Goal: Task Accomplishment & Management: Manage account settings

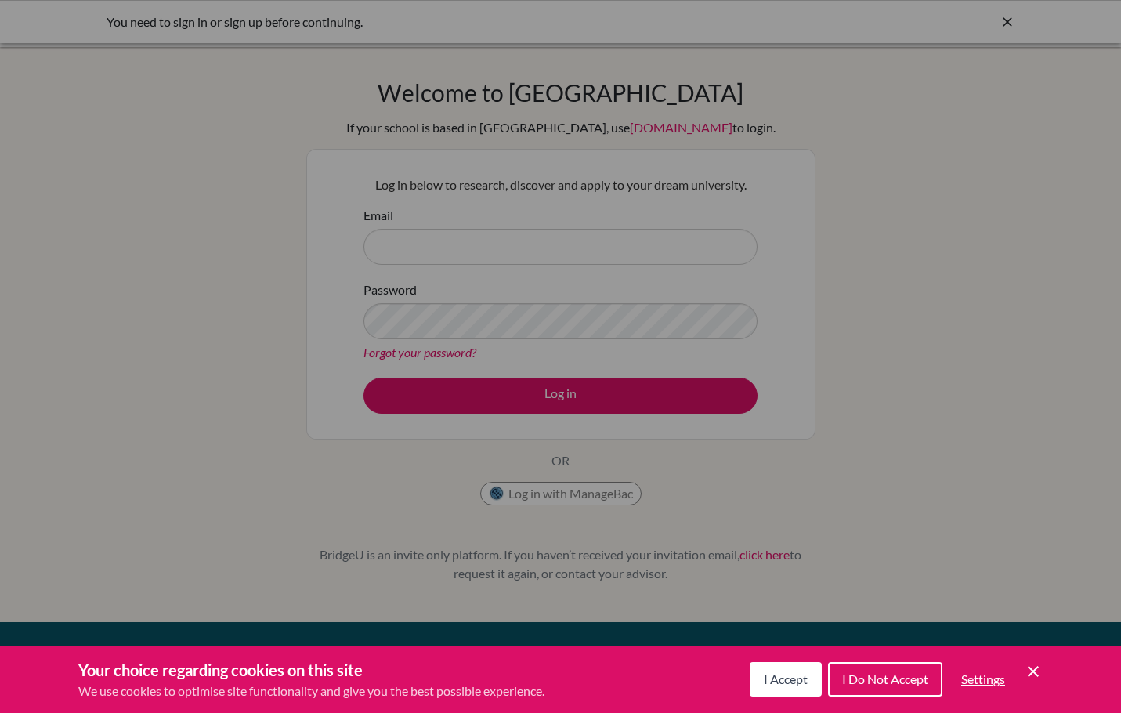
click at [788, 678] on span "I Accept" at bounding box center [786, 679] width 44 height 15
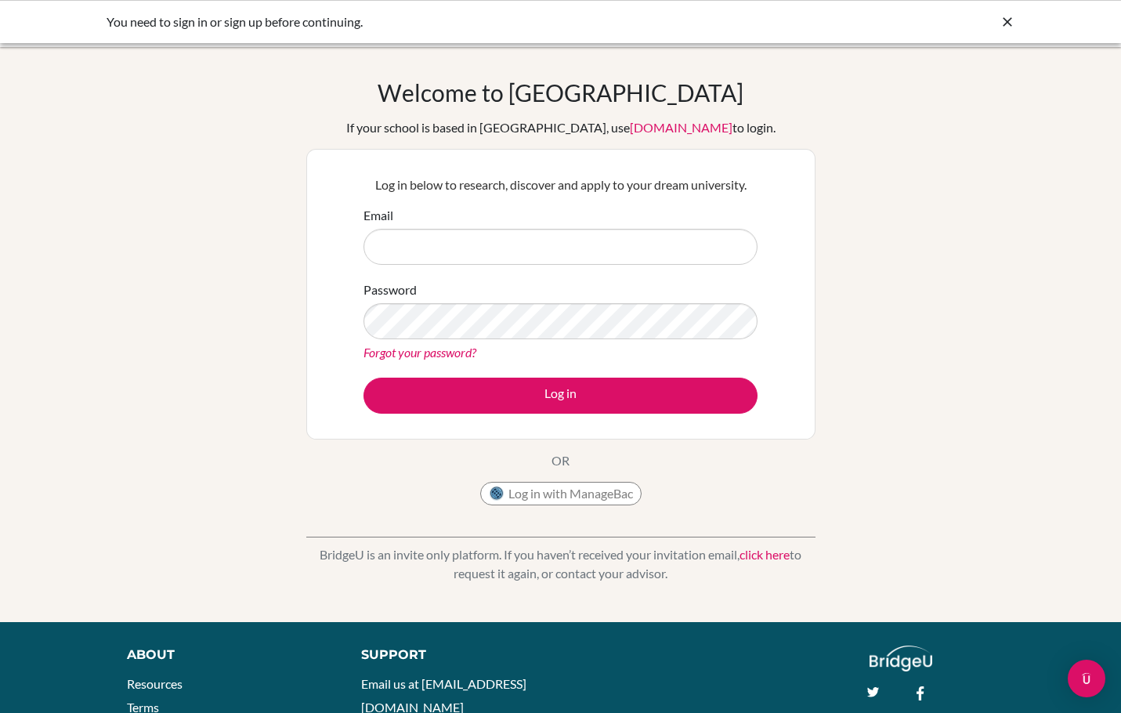
click at [414, 353] on link "Forgot your password?" at bounding box center [420, 352] width 113 height 15
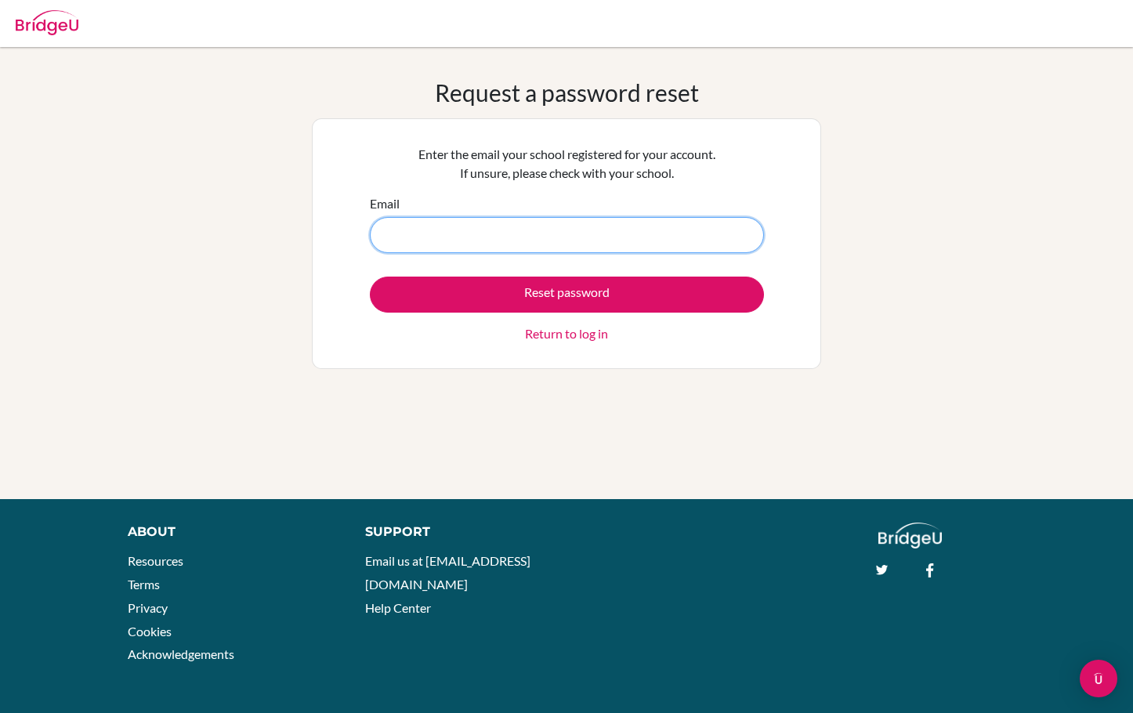
type input "[EMAIL_ADDRESS][DOMAIN_NAME]"
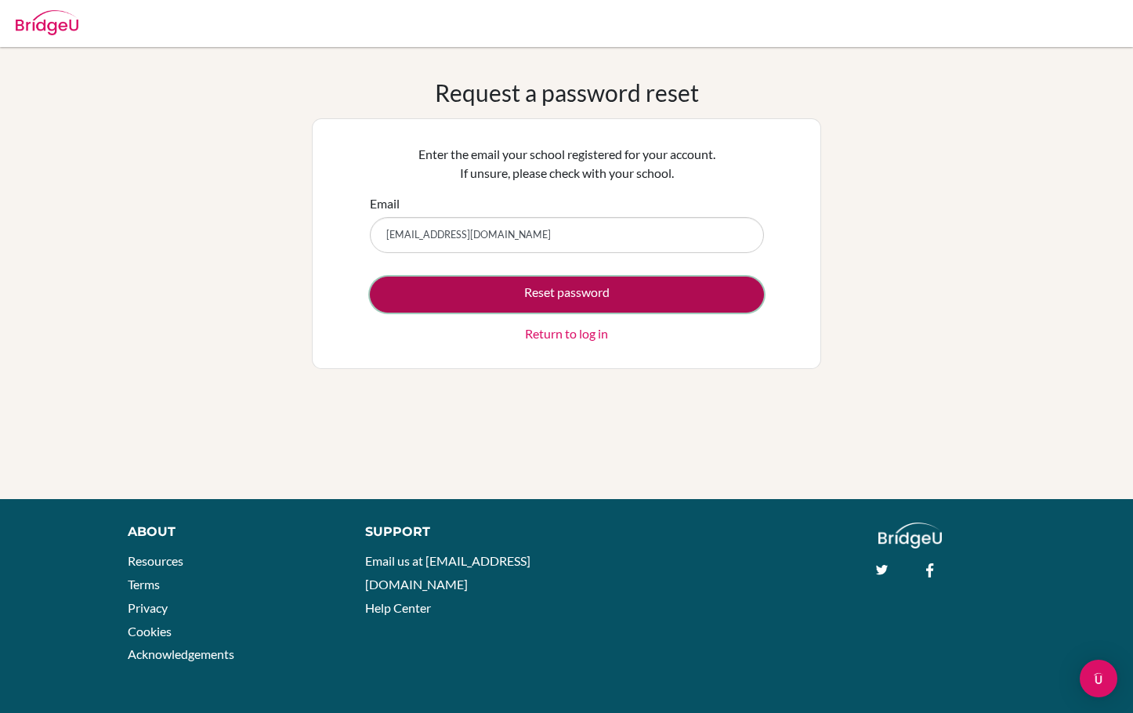
click at [605, 287] on button "Reset password" at bounding box center [567, 295] width 394 height 36
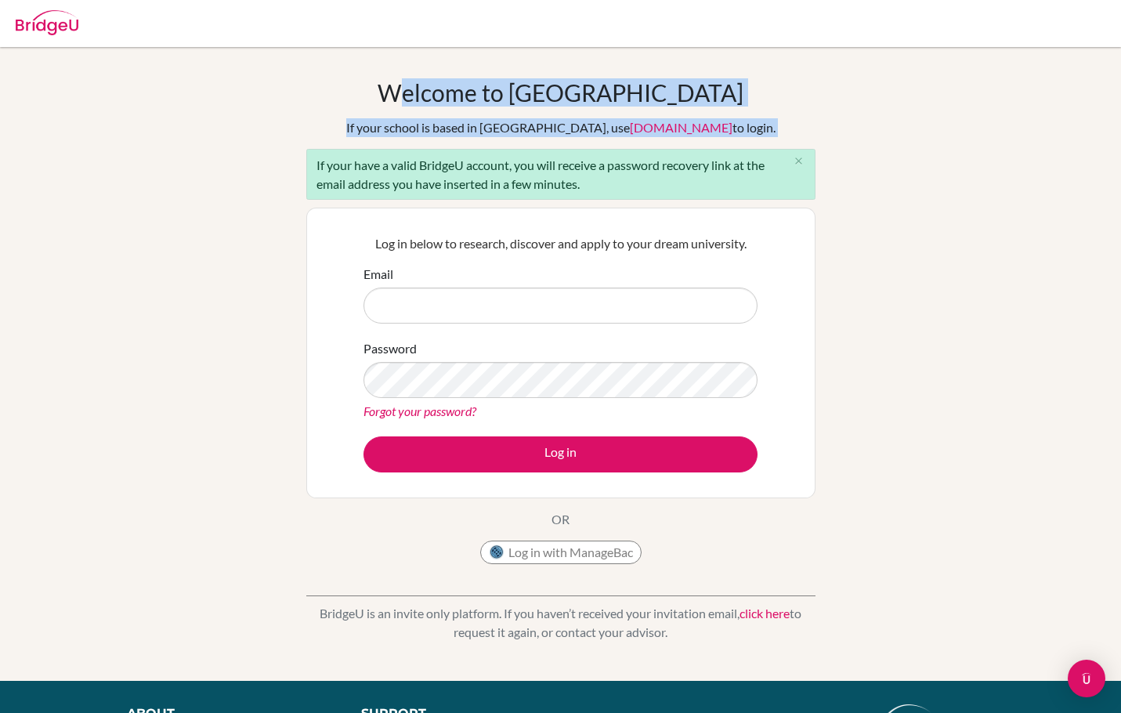
drag, startPoint x: 176, startPoint y: -6, endPoint x: 155, endPoint y: 106, distance: 113.9
click at [155, 106] on body "Your browser is not supported by BridgeU. Please use Internet Explorer 11+, or …" at bounding box center [560, 356] width 1121 height 713
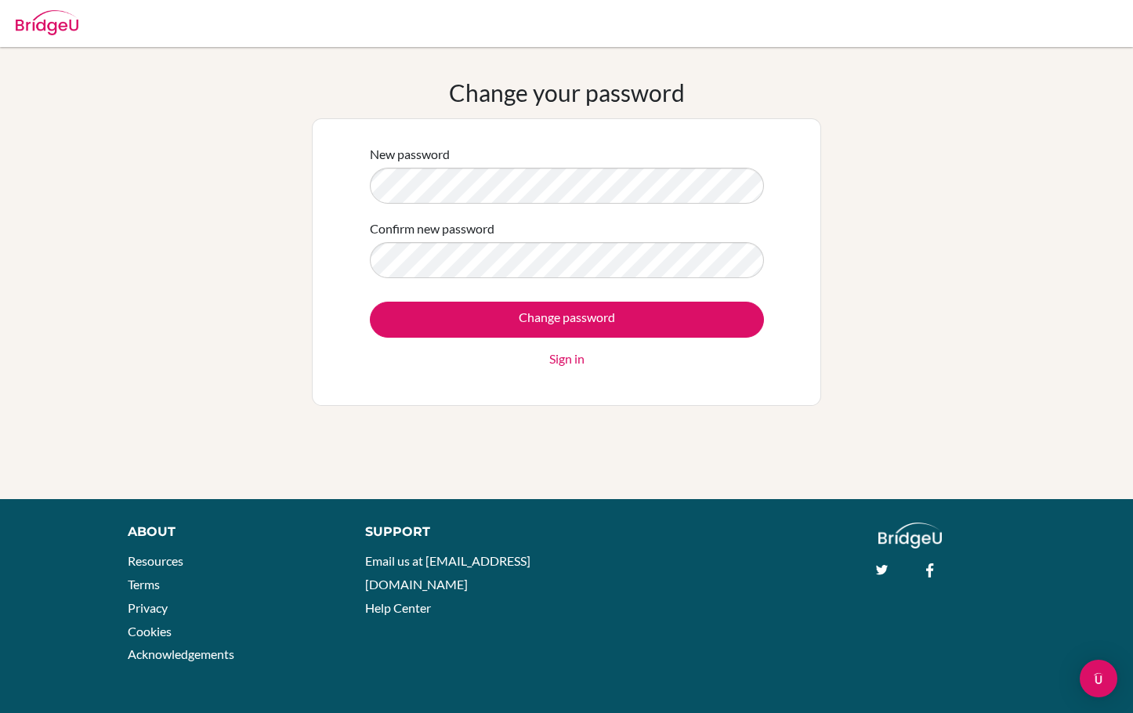
click at [744, 132] on div "New password Confirm new password Change password Sign in" at bounding box center [566, 262] width 509 height 288
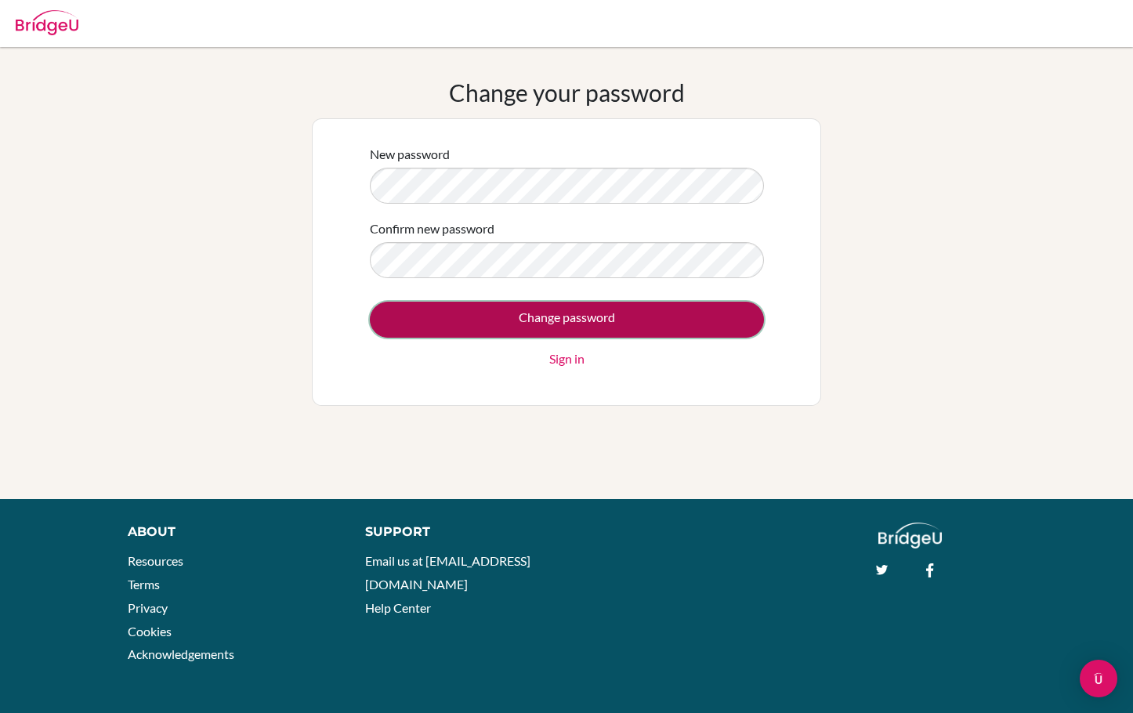
click at [570, 321] on input "Change password" at bounding box center [567, 320] width 394 height 36
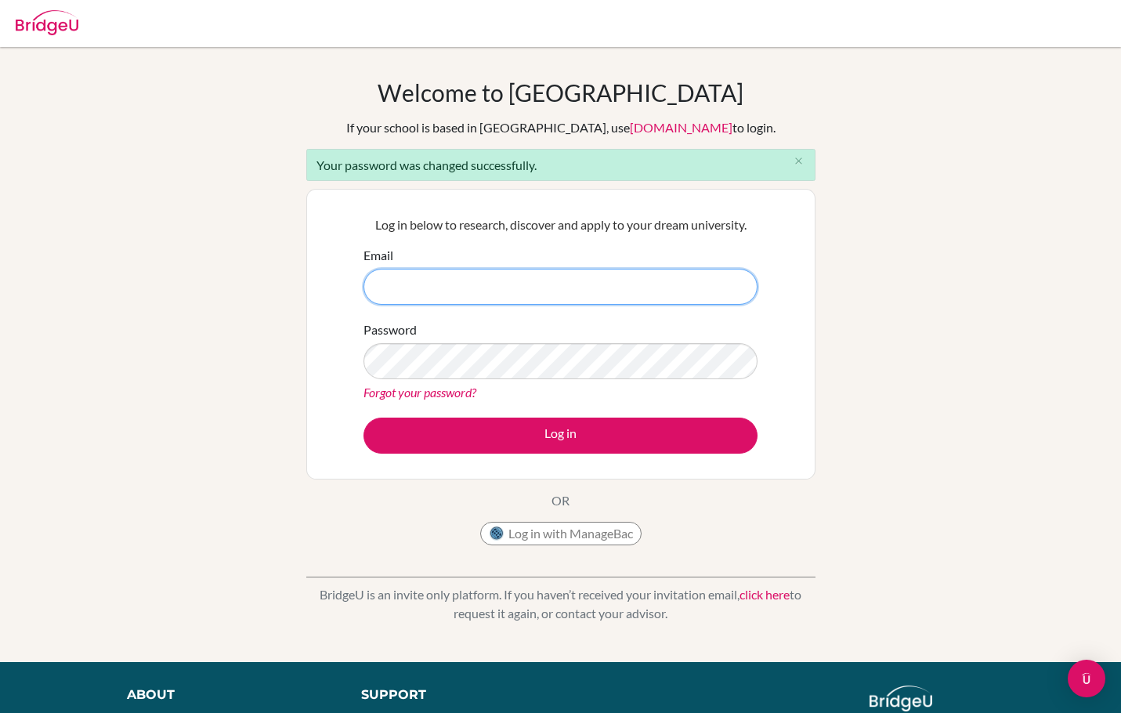
click at [379, 286] on input "Email" at bounding box center [561, 287] width 394 height 36
type input "[EMAIL_ADDRESS][DOMAIN_NAME]"
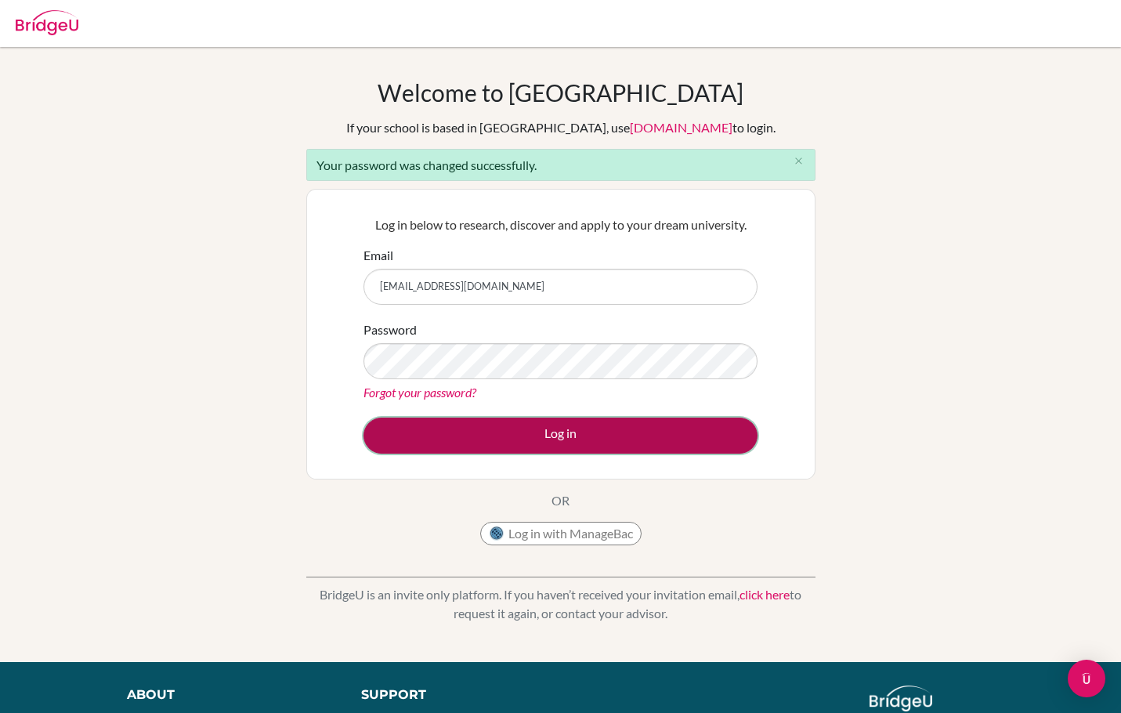
click at [498, 433] on button "Log in" at bounding box center [561, 436] width 394 height 36
